Goal: Obtain resource: Obtain resource

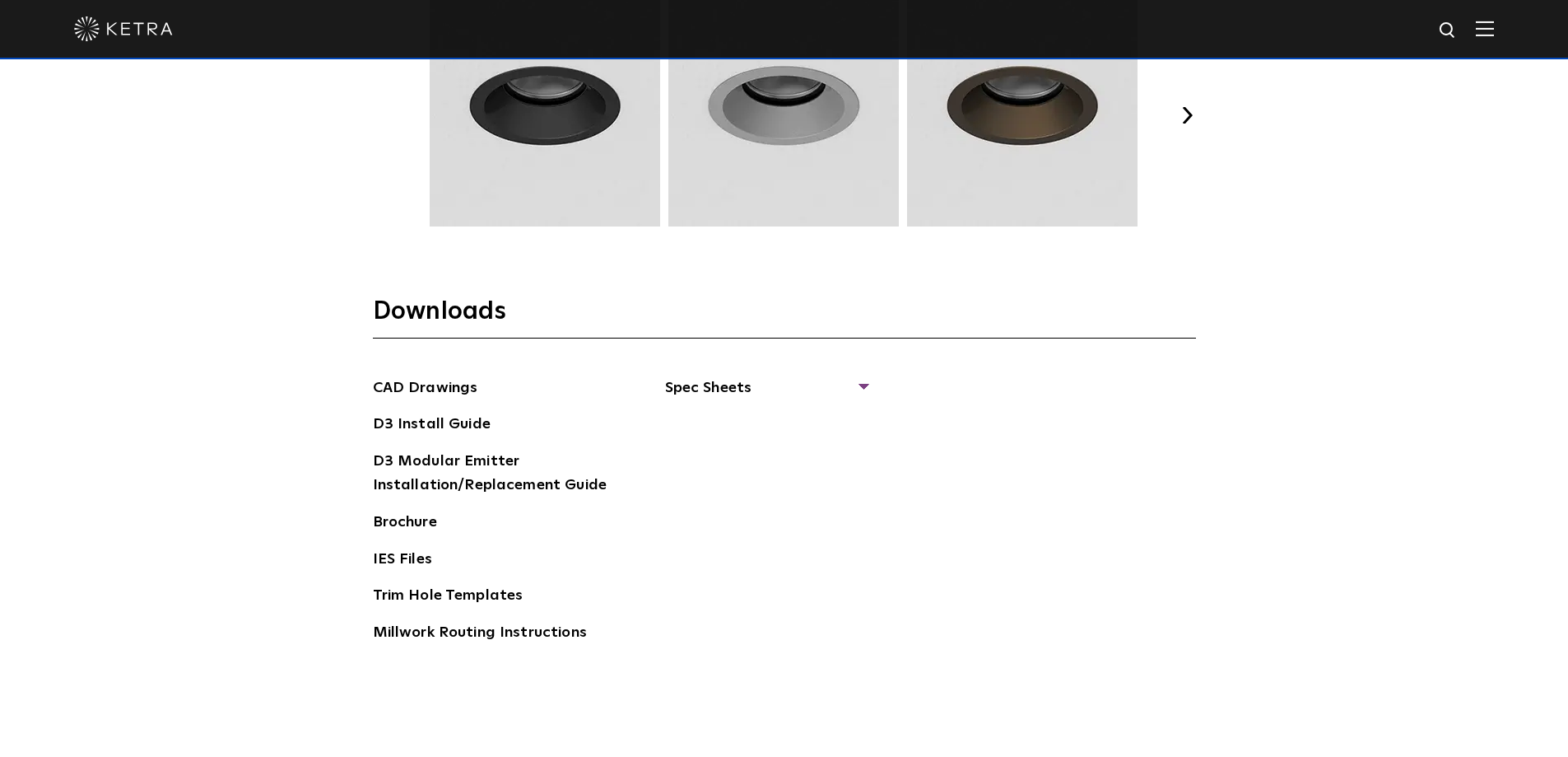
scroll to position [2437, 0]
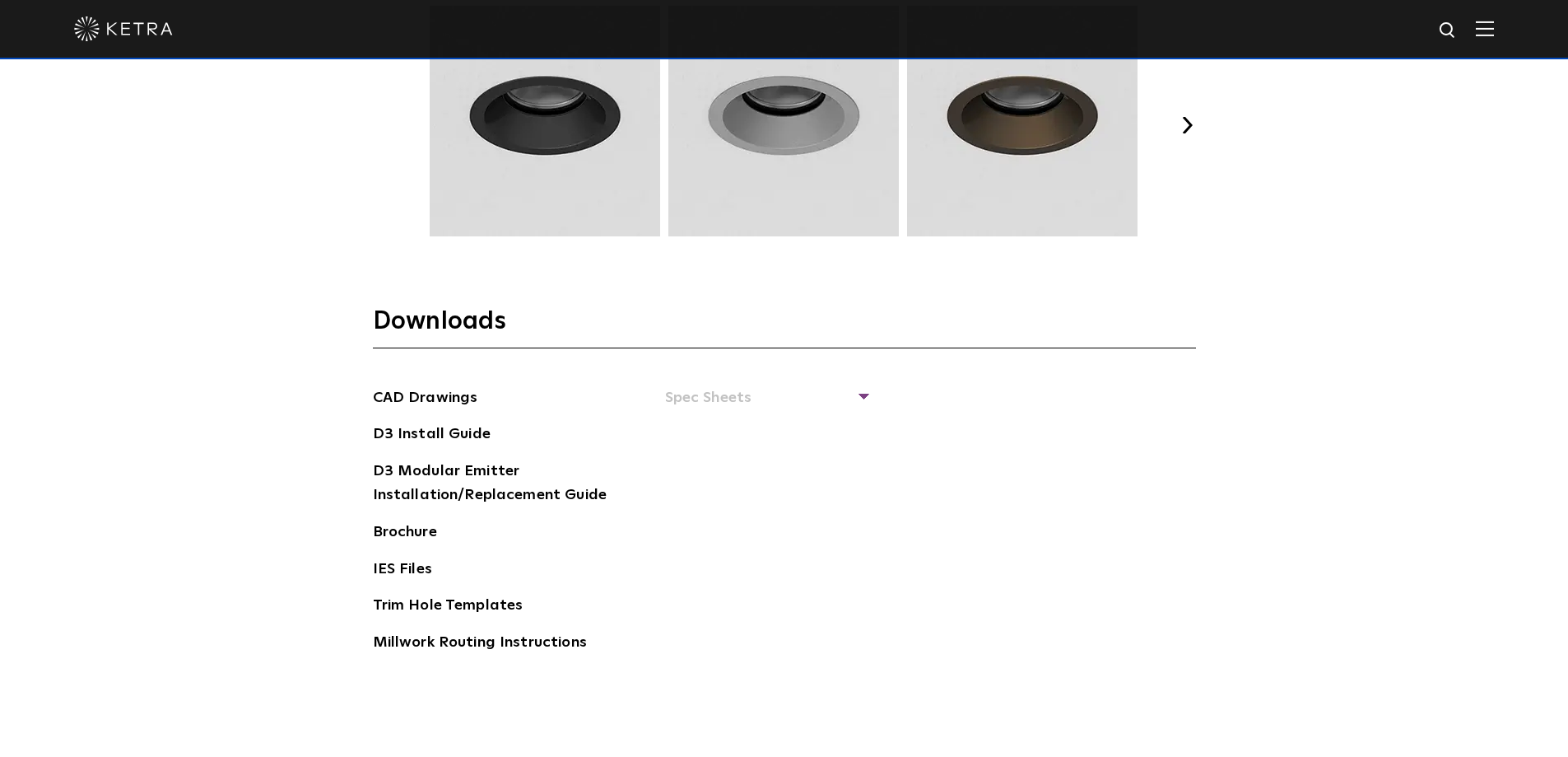
click at [868, 394] on div "CAD Drawings D3 Install Guide D3 Modular Emitter Installation/Replacement Guide…" at bounding box center [784, 527] width 823 height 281
click at [863, 394] on span "Spec Sheets" at bounding box center [766, 405] width 201 height 36
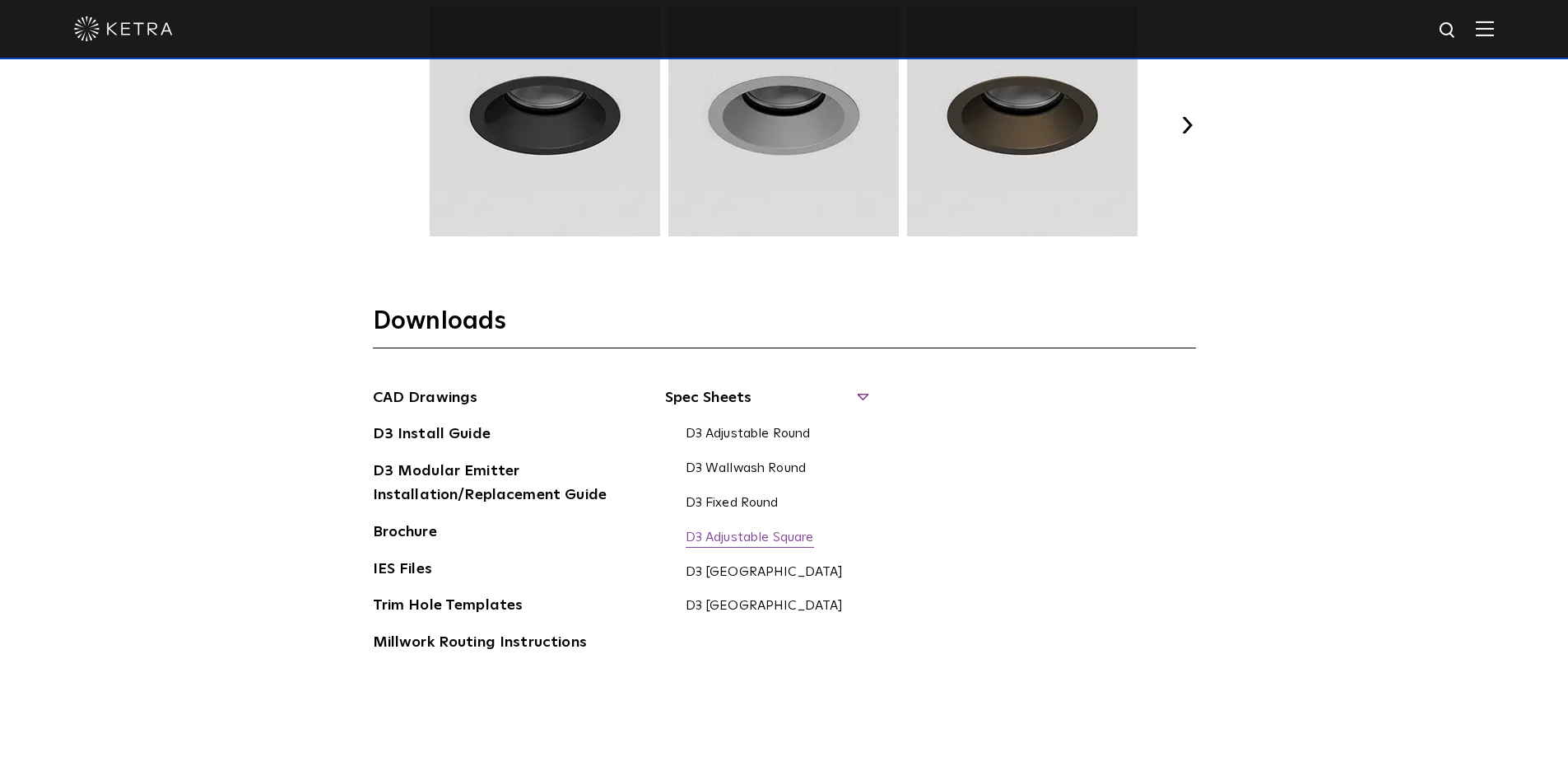
click at [738, 539] on link "D3 Adjustable Square" at bounding box center [750, 538] width 129 height 18
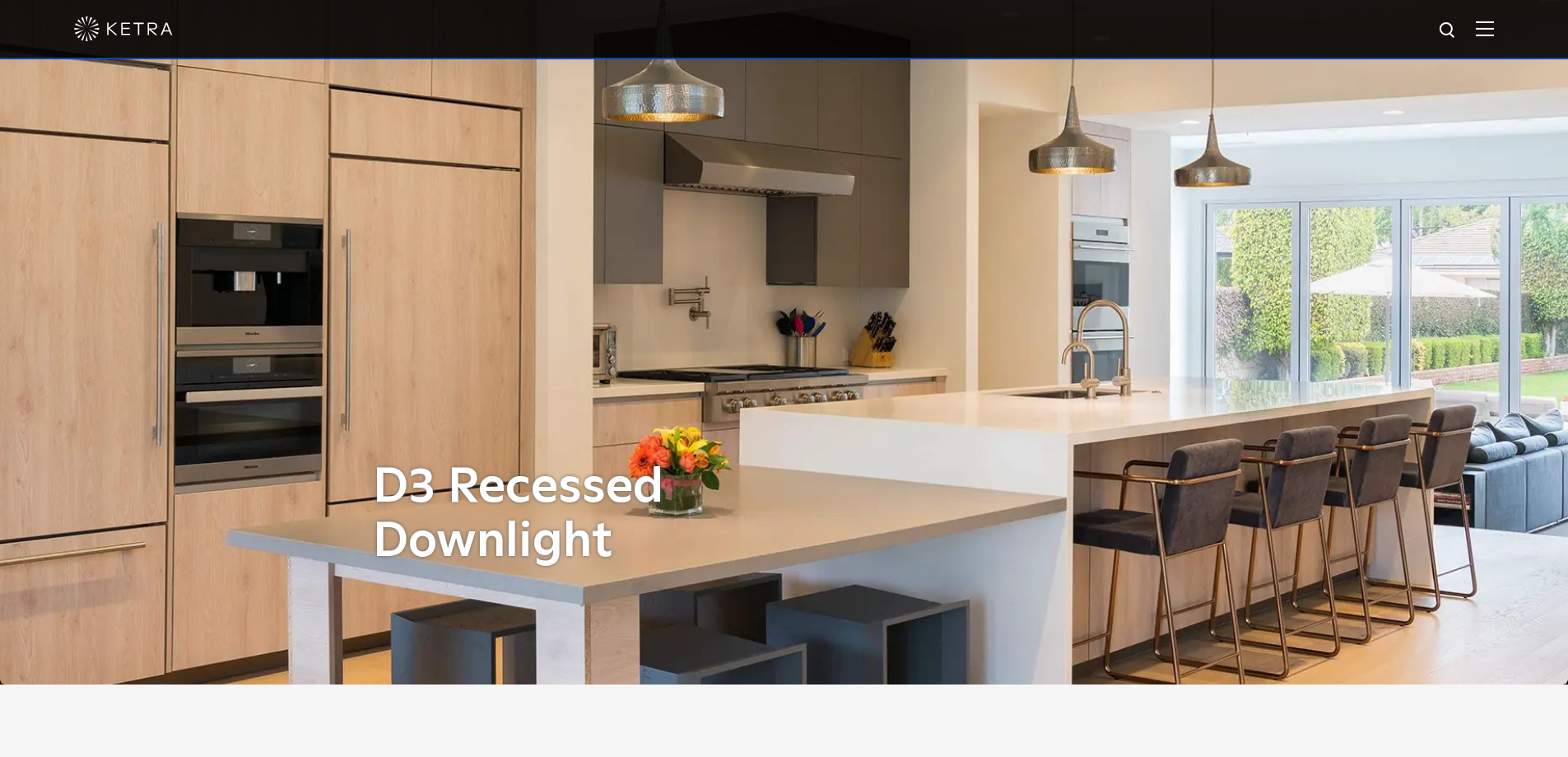
scroll to position [0, 0]
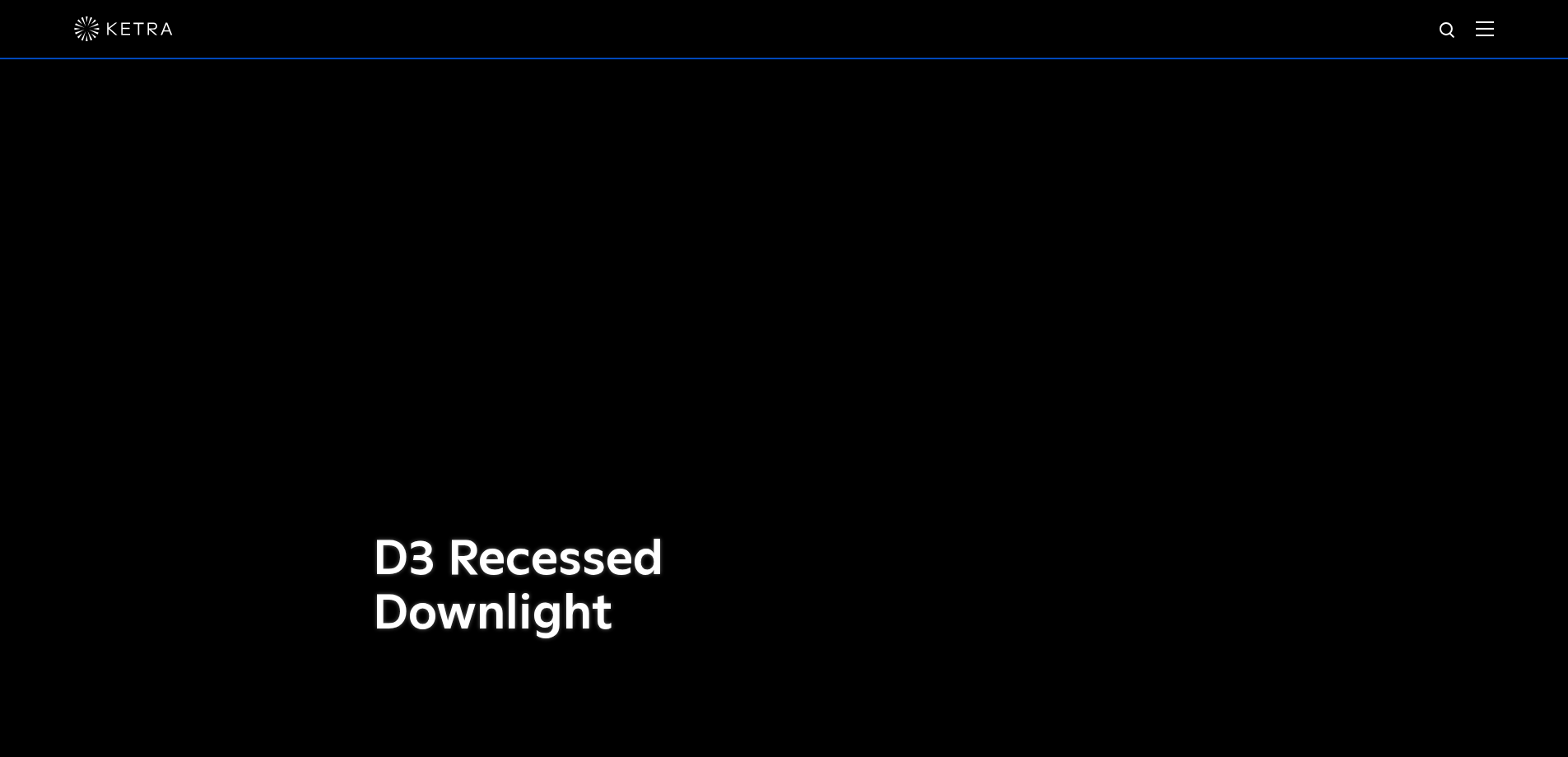
click at [1494, 25] on img at bounding box center [1485, 28] width 18 height 15
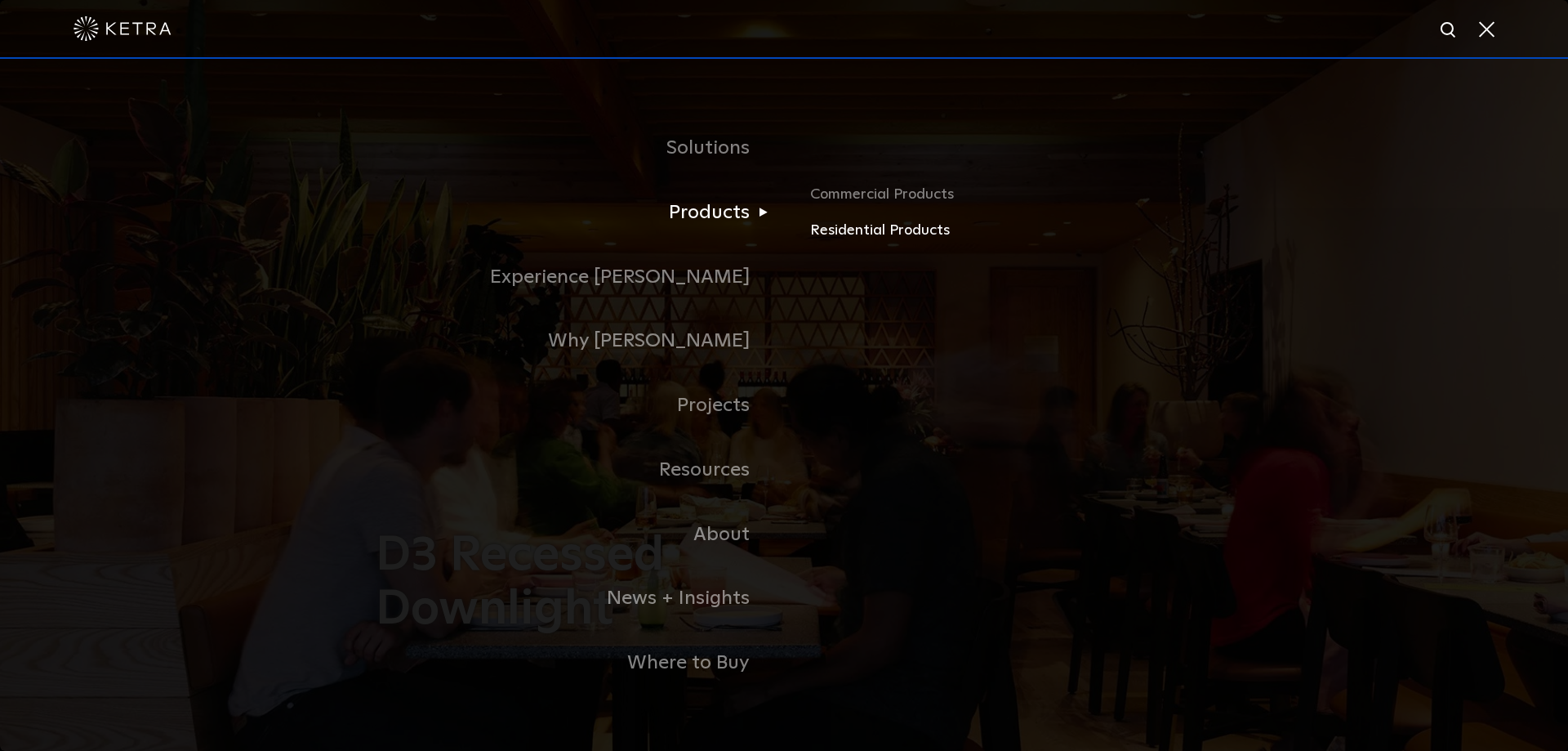
click at [837, 234] on link "Residential Products" at bounding box center [1001, 231] width 383 height 23
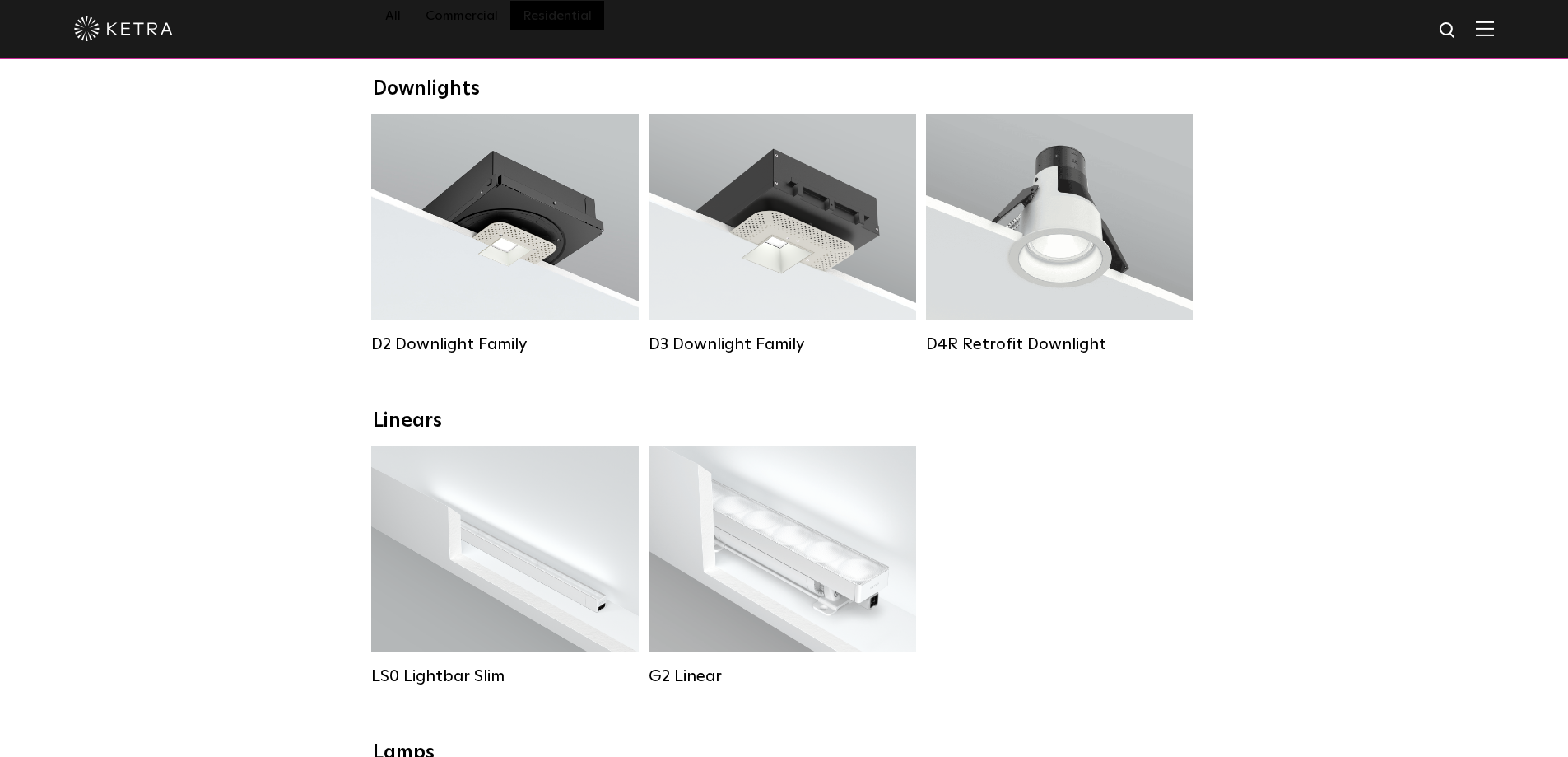
scroll to position [238, 0]
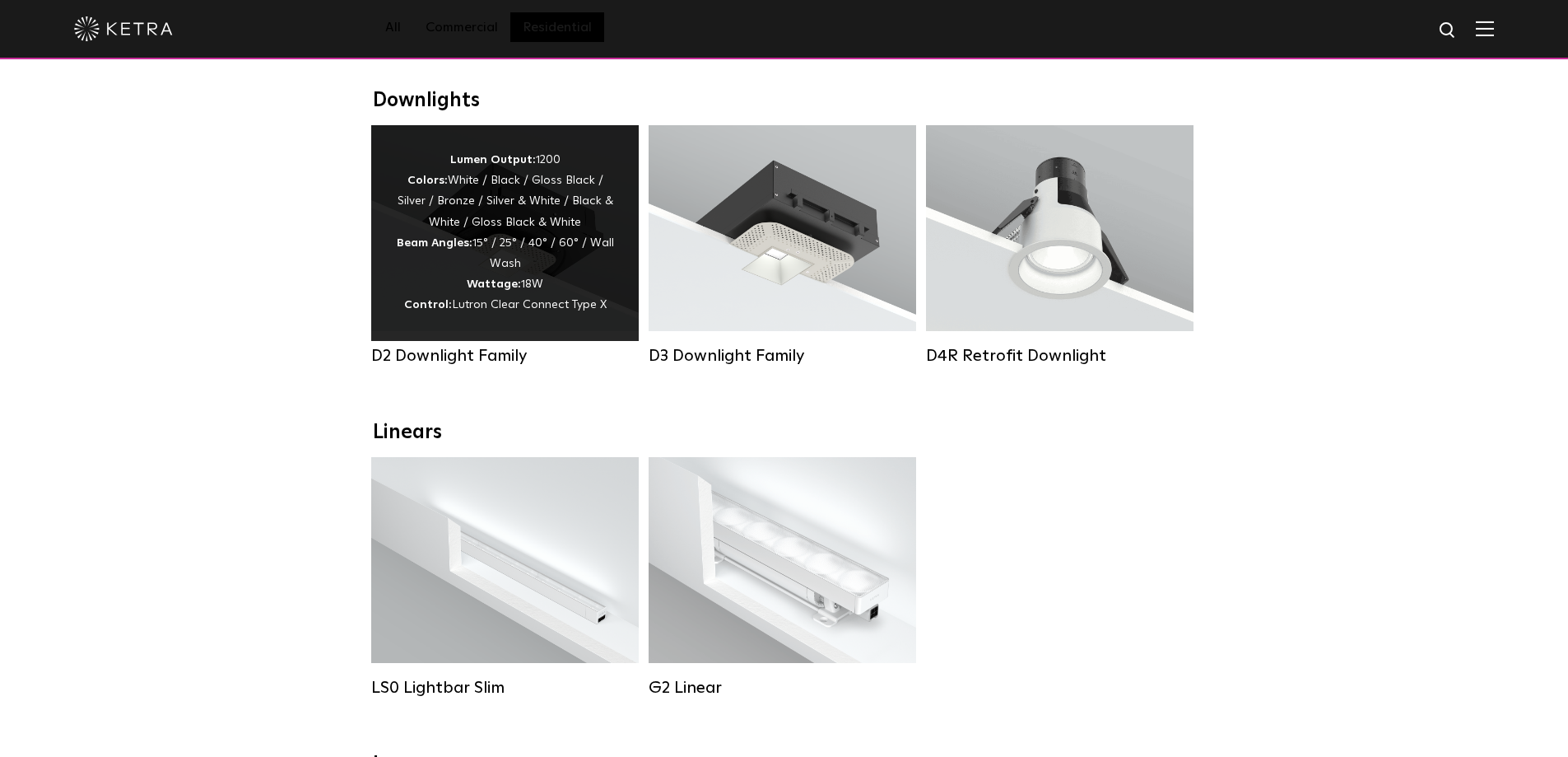
click at [542, 298] on div "Lumen Output: 1200 Colors: White / Black / Gloss Black / Silver / Bronze / Silv…" at bounding box center [505, 232] width 218 height 166
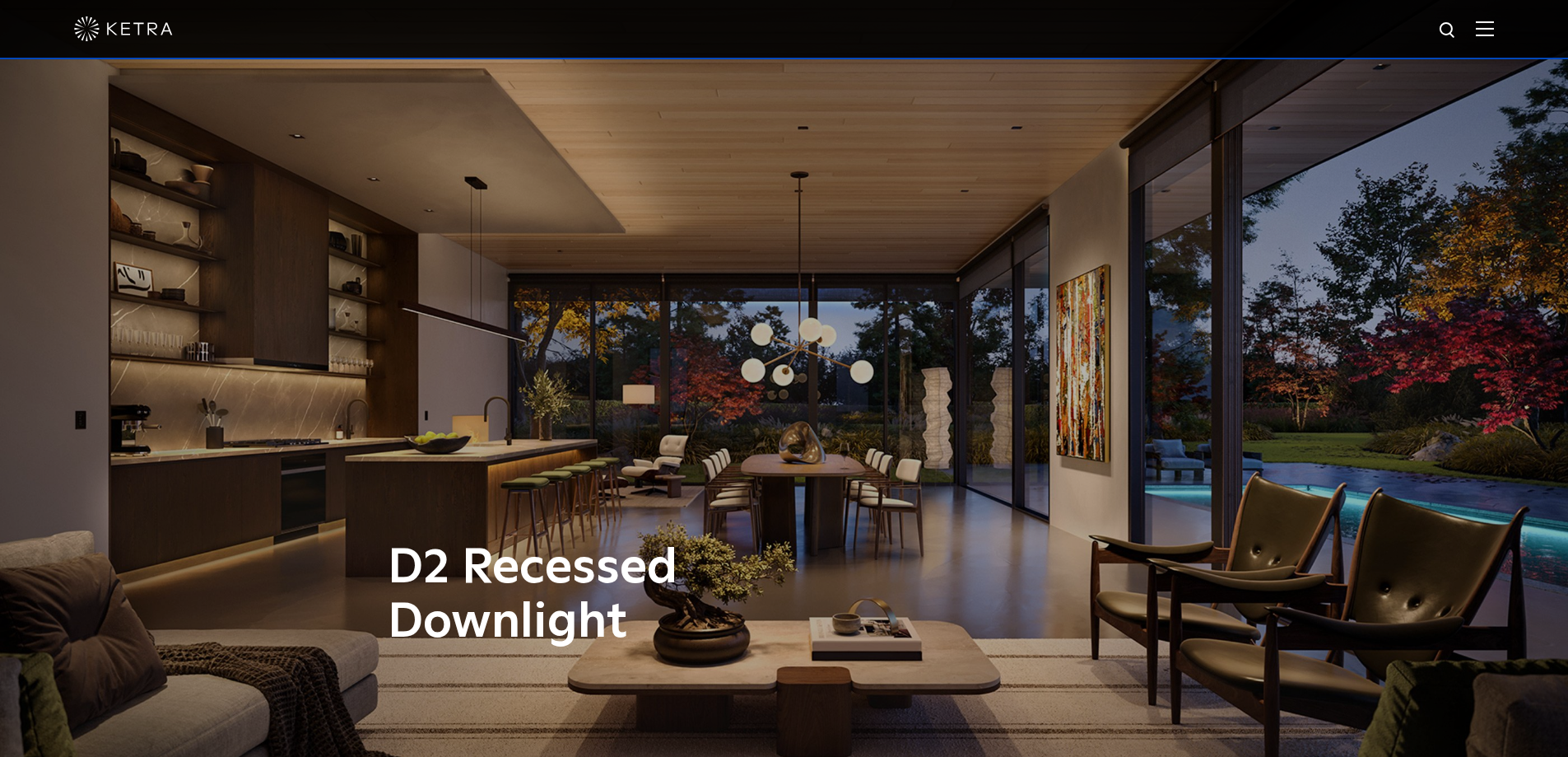
drag, startPoint x: 1573, startPoint y: 49, endPoint x: 1580, endPoint y: -100, distance: 149.2
